Goal: Information Seeking & Learning: Learn about a topic

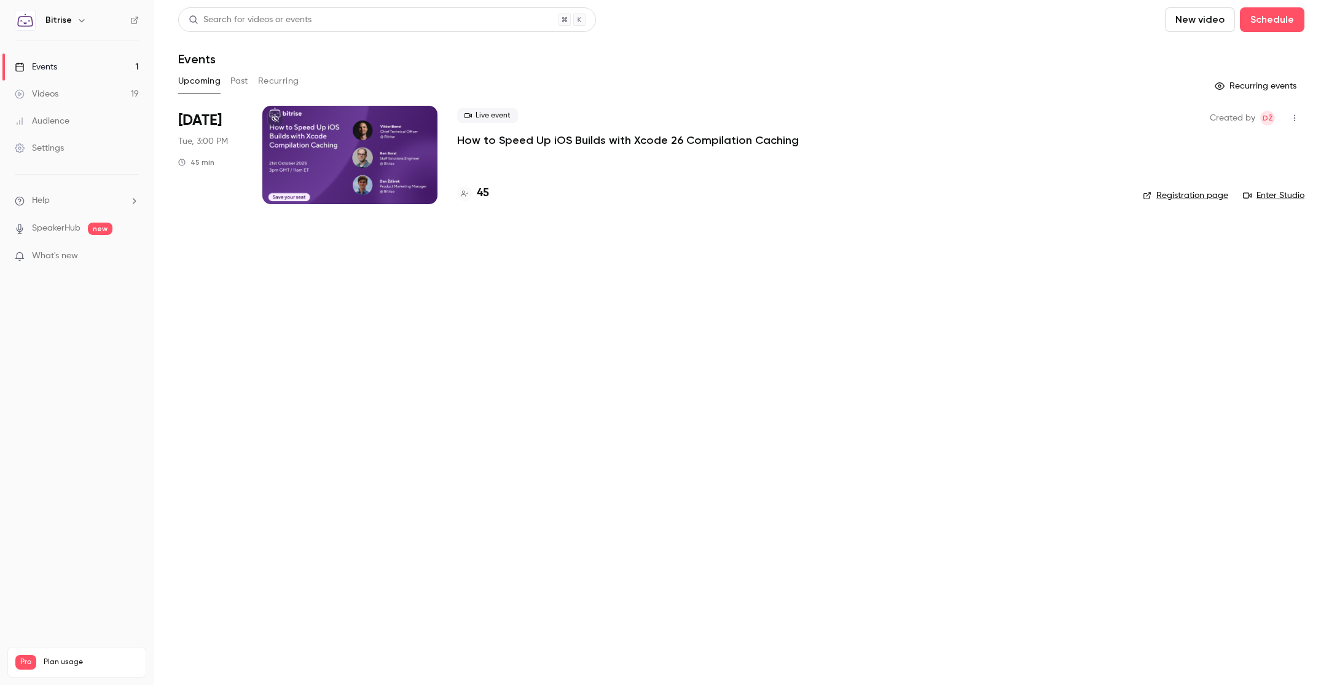
click at [626, 140] on p "How to Speed Up iOS Builds with Xcode 26 Compilation Caching" at bounding box center [628, 140] width 342 height 15
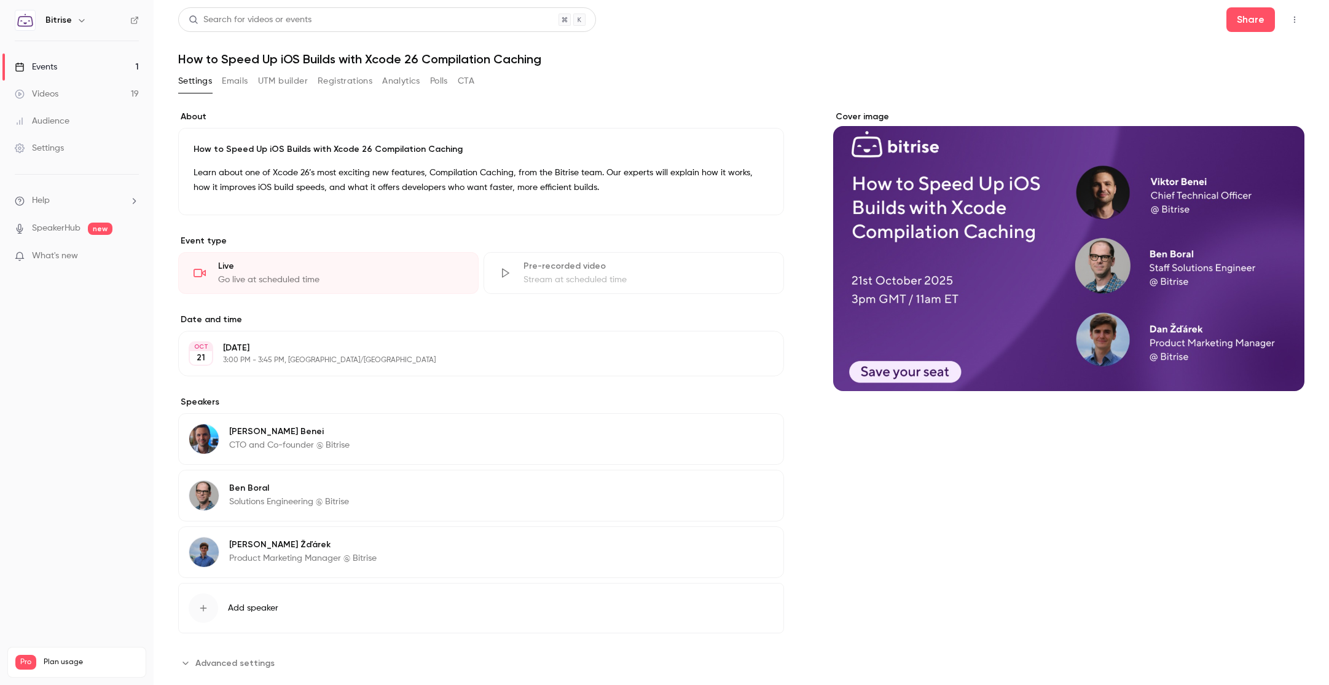
click at [75, 69] on link "Events 1" at bounding box center [77, 66] width 154 height 27
